Goal: Transaction & Acquisition: Subscribe to service/newsletter

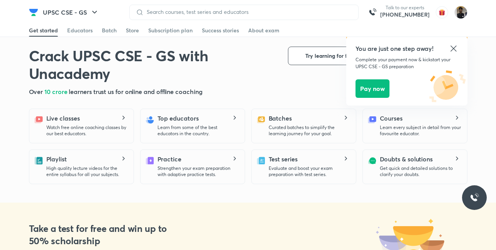
click at [454, 48] on icon at bounding box center [453, 49] width 6 height 6
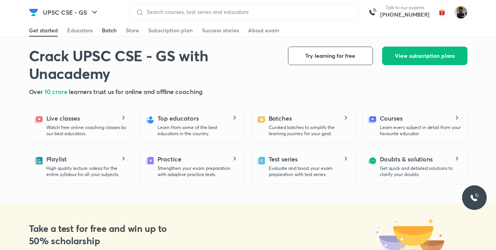
click at [106, 30] on div "Batch" at bounding box center [109, 31] width 15 height 8
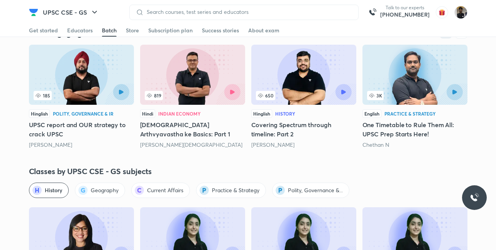
scroll to position [1544, 0]
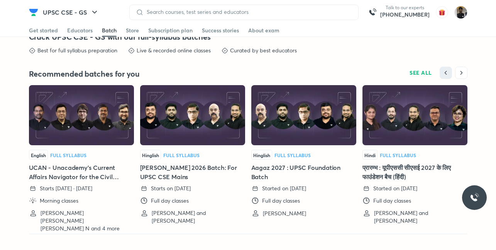
click at [287, 169] on h5 "Aagaz 2027 : UPSC Foundation Batch" at bounding box center [303, 172] width 105 height 19
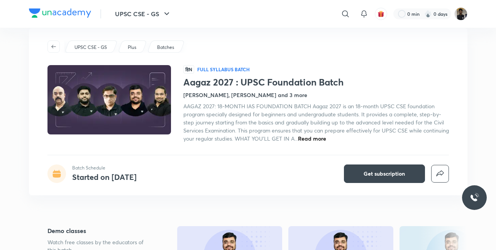
scroll to position [11, 0]
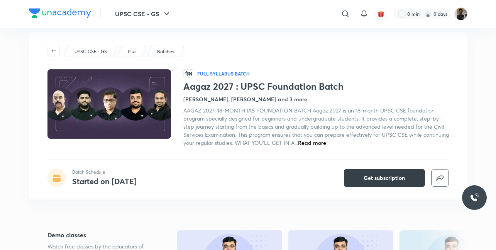
click at [362, 179] on button "Get subscription" at bounding box center [384, 178] width 81 height 19
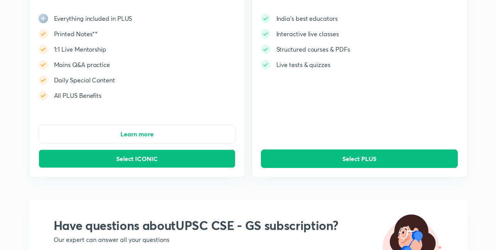
scroll to position [96, 0]
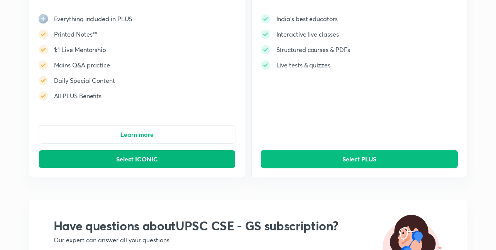
click at [148, 161] on span "Select ICONIC" at bounding box center [137, 159] width 42 height 8
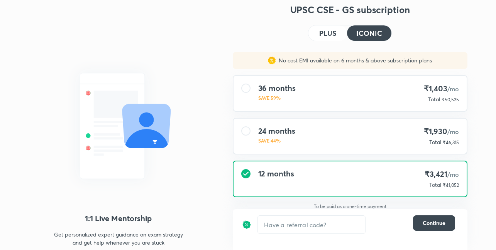
scroll to position [26, 0]
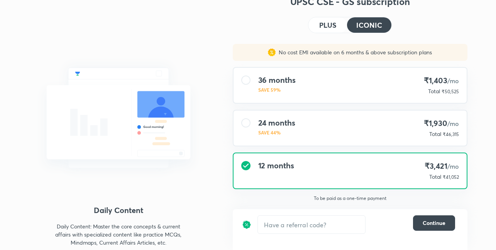
click at [271, 125] on h4 "24 months" at bounding box center [276, 122] width 37 height 9
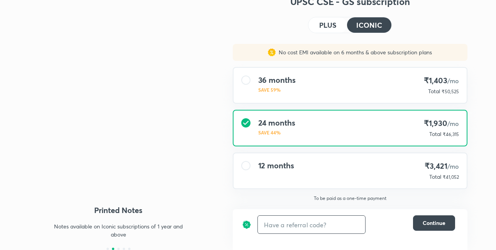
click at [309, 220] on input "text" at bounding box center [311, 225] width 107 height 18
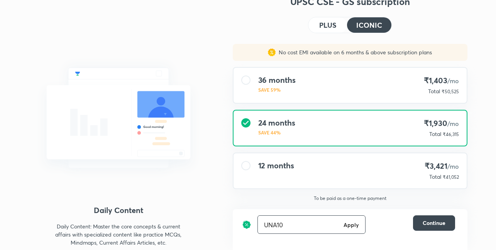
type input "UNA10"
click at [349, 224] on h6 "Apply" at bounding box center [350, 225] width 15 height 8
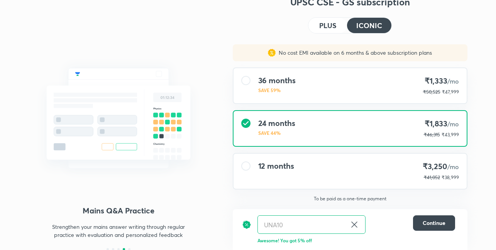
scroll to position [26, 0]
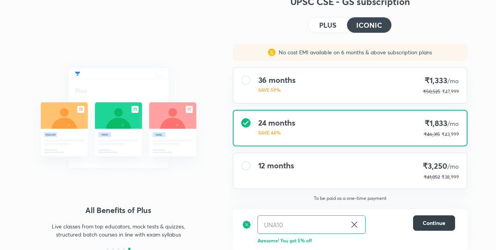
click at [422, 223] on span "Continue" at bounding box center [433, 224] width 23 height 8
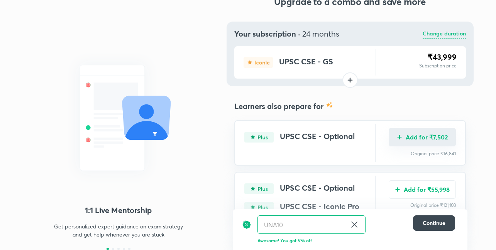
click at [419, 138] on button "Add for ₹7,502" at bounding box center [422, 137] width 67 height 19
